Goal: Find specific page/section

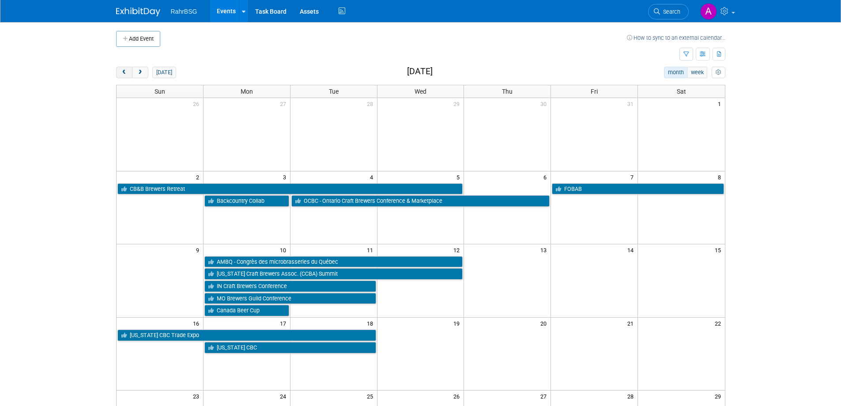
click at [124, 70] on span "prev" at bounding box center [124, 73] width 7 height 6
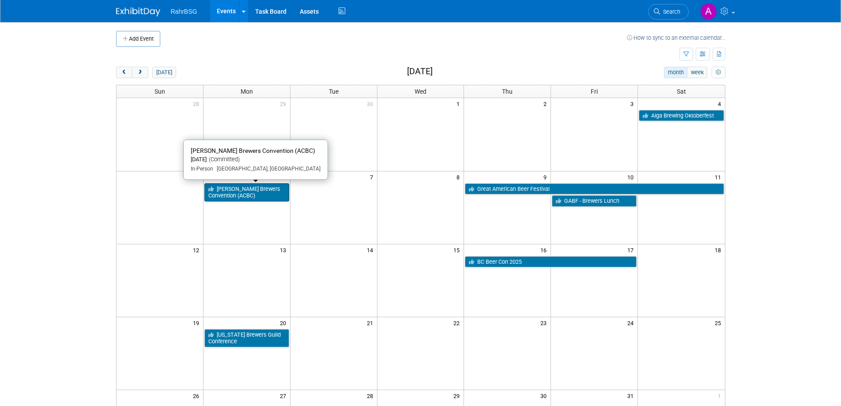
click at [253, 191] on link "[PERSON_NAME] Brewers Convention (ACBC)" at bounding box center [246, 192] width 85 height 18
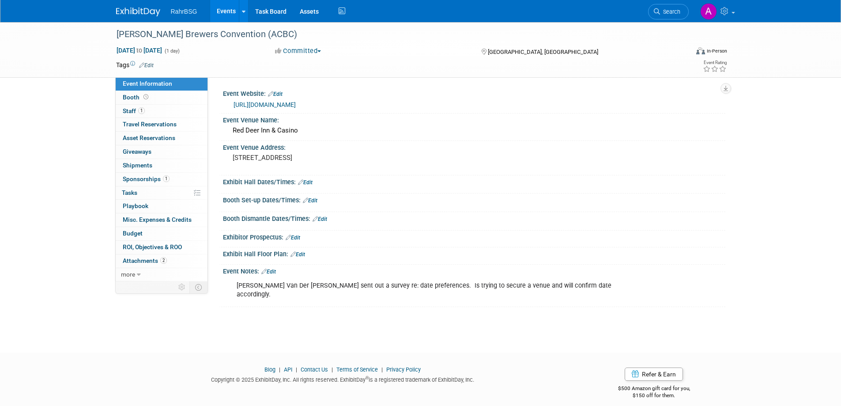
click at [227, 12] on link "Events" at bounding box center [226, 11] width 32 height 22
